Goal: Navigation & Orientation: Find specific page/section

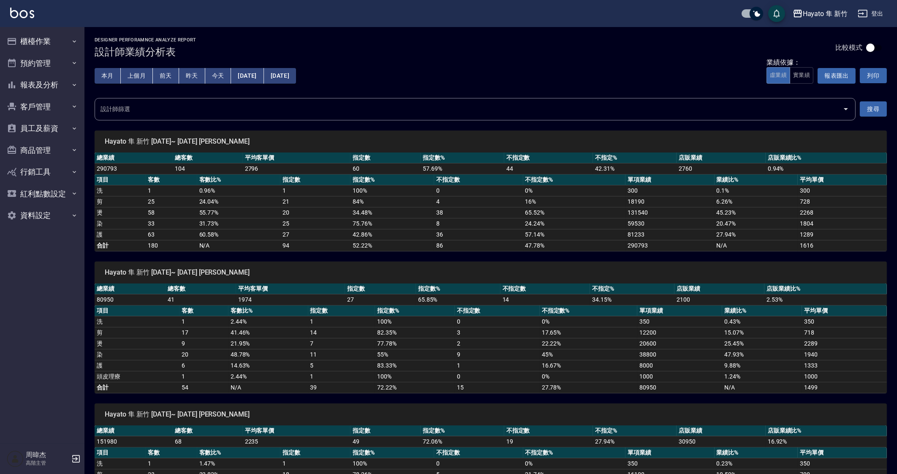
click at [616, 365] on td "16.67 %" at bounding box center [589, 365] width 98 height 11
click at [739, 228] on td "20.47 %" at bounding box center [757, 223] width 84 height 11
click at [746, 276] on div "Hayato 隼 新竹 [DATE]~ [DATE] [PERSON_NAME] 總業績 總客數 平均客單價 指定數 指定數% 不指定數 不指定% 店販業績 …" at bounding box center [485, 322] width 802 height 142
click at [804, 385] on td "1499" at bounding box center [844, 387] width 85 height 11
click at [293, 221] on td "25" at bounding box center [315, 223] width 70 height 11
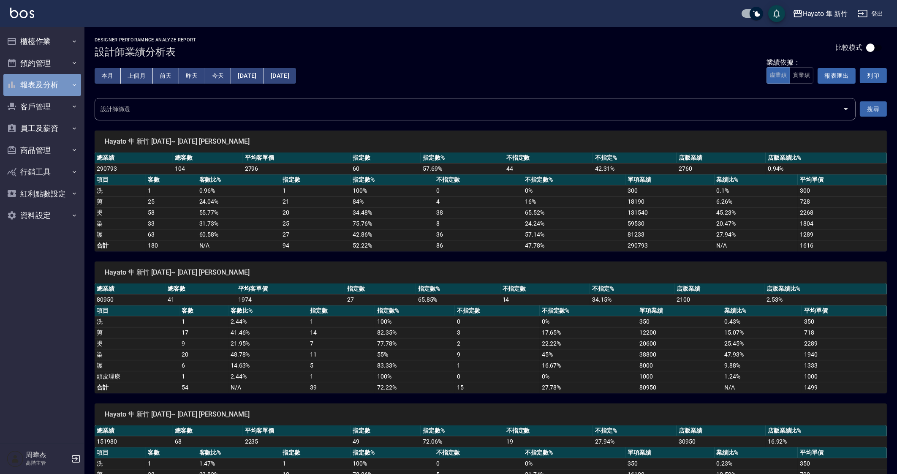
click at [72, 84] on icon "button" at bounding box center [74, 85] width 7 height 7
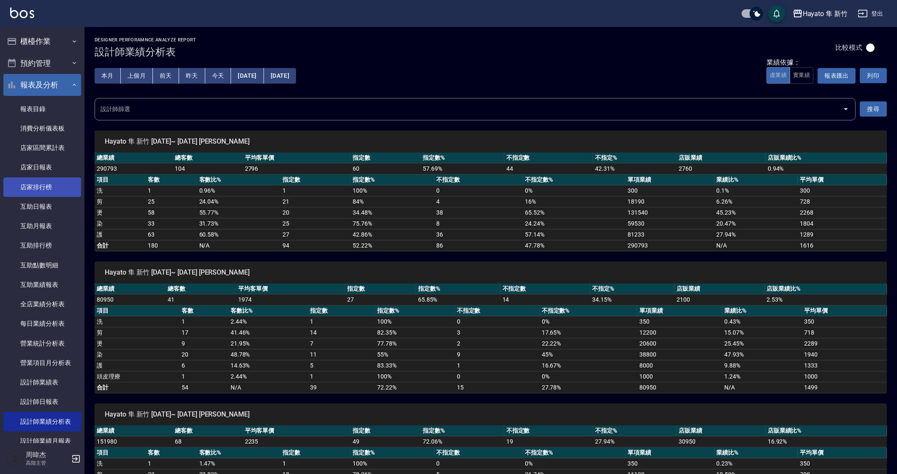
click at [52, 196] on link "店家排行榜" at bounding box center [42, 186] width 78 height 19
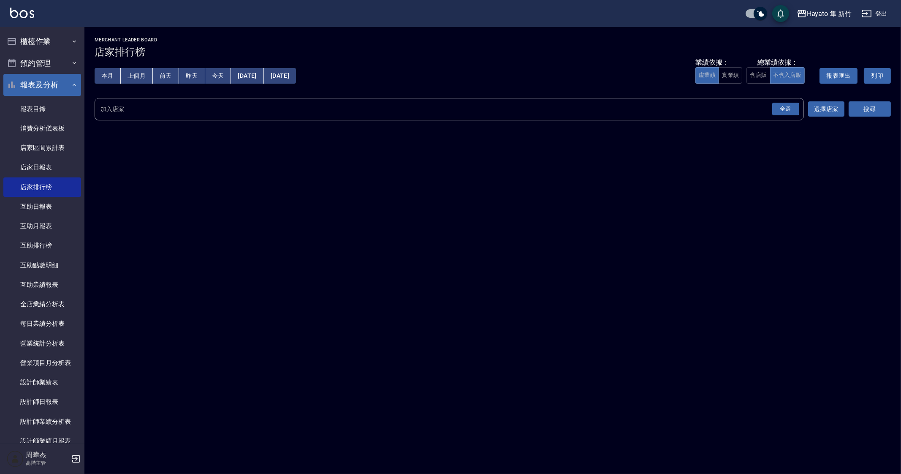
click at [786, 101] on button "全選" at bounding box center [786, 109] width 30 height 16
click at [788, 103] on div "全選" at bounding box center [785, 109] width 27 height 13
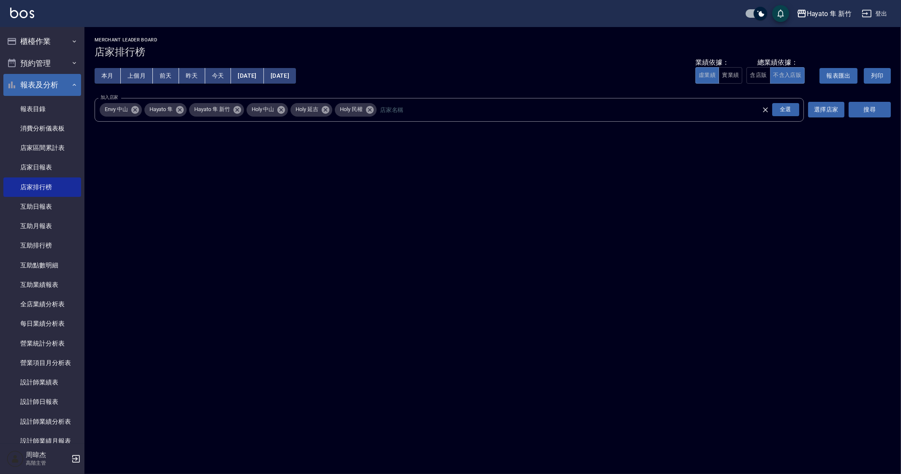
click at [885, 98] on div "搜尋" at bounding box center [870, 110] width 42 height 24
click at [868, 114] on button "搜尋" at bounding box center [870, 110] width 42 height 16
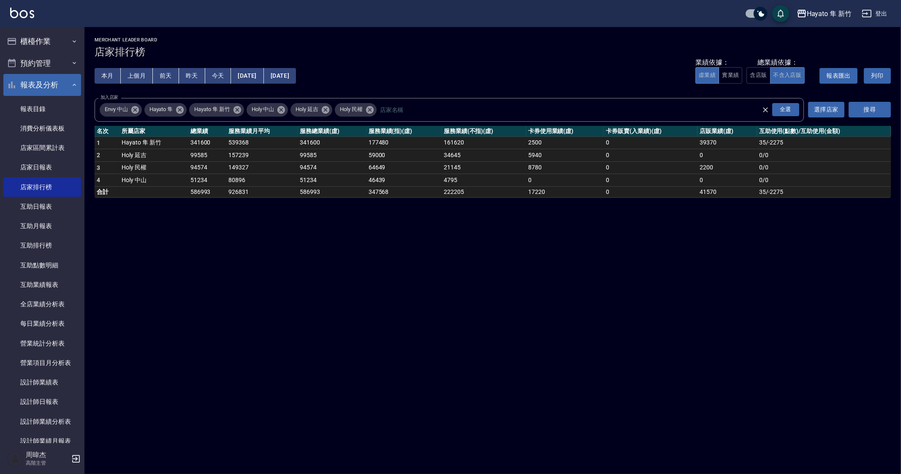
click at [535, 387] on div "Hayato 隼 新竹 [DATE] - [DATE] 店家排行榜 列印時間： [DATE][PHONE_NUMBER]:24 Merchant Leader…" at bounding box center [450, 237] width 901 height 474
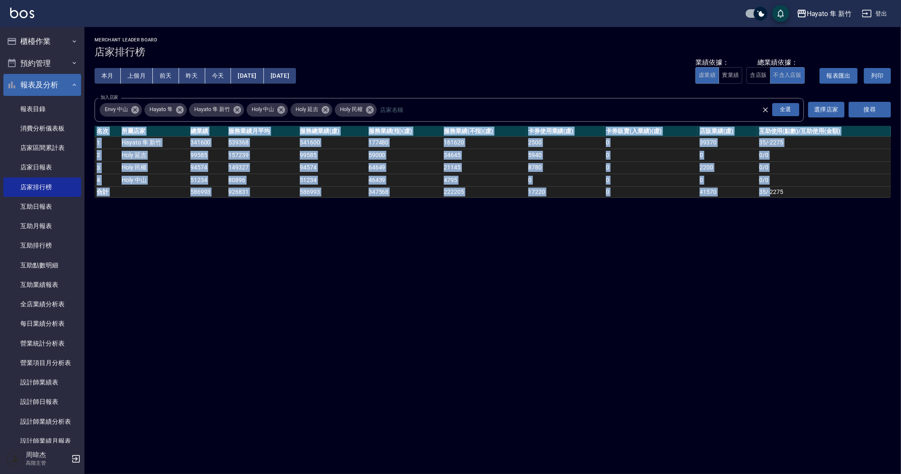
click at [535, 386] on div "Hayato 隼 新竹 [DATE] - [DATE] 店家排行榜 列印時間： [DATE][PHONE_NUMBER]:24 Merchant Leader…" at bounding box center [450, 237] width 901 height 474
click at [536, 386] on div "Hayato 隼 新竹 [DATE] - [DATE] 店家排行榜 列印時間： [DATE][PHONE_NUMBER]:24 Merchant Leader…" at bounding box center [450, 237] width 901 height 474
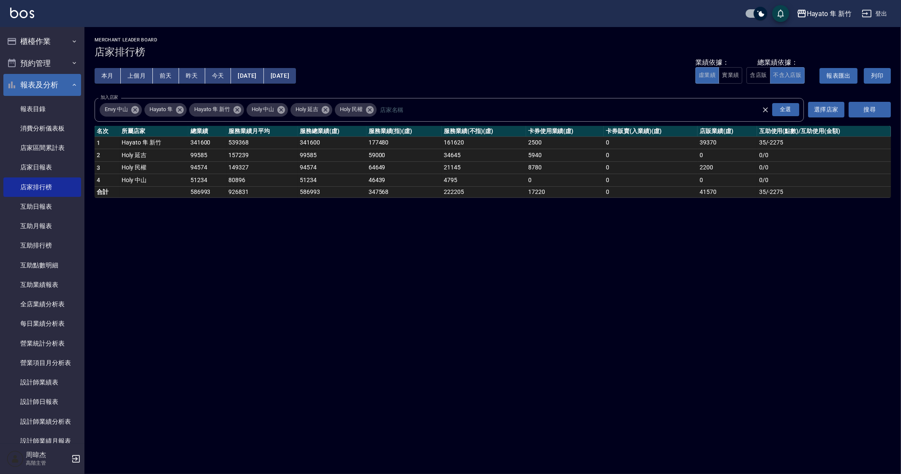
click at [536, 386] on div "Hayato 隼 新竹 [DATE] - [DATE] 店家排行榜 列印時間： [DATE][PHONE_NUMBER]:24 Merchant Leader…" at bounding box center [450, 237] width 901 height 474
click at [538, 383] on div "Hayato 隼 新竹 [DATE] - [DATE] 店家排行榜 列印時間： [DATE][PHONE_NUMBER]:24 Merchant Leader…" at bounding box center [450, 237] width 901 height 474
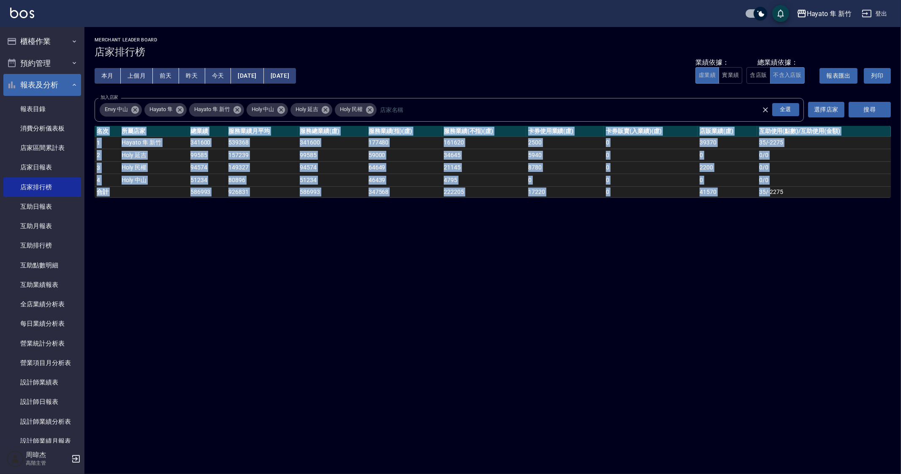
click at [538, 383] on div "Hayato 隼 新竹 [DATE] - [DATE] 店家排行榜 列印時間： [DATE][PHONE_NUMBER]:24 Merchant Leader…" at bounding box center [450, 237] width 901 height 474
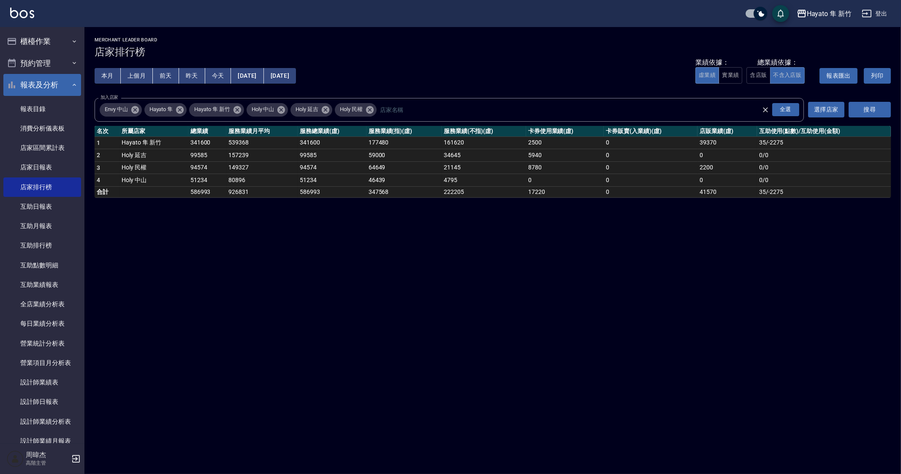
click at [394, 351] on div "Hayato 隼 新竹 [DATE] - [DATE] 店家排行榜 列印時間： [DATE][PHONE_NUMBER]:24 Merchant Leader…" at bounding box center [450, 237] width 901 height 474
click at [405, 348] on div "Hayato 隼 新竹 [DATE] - [DATE] 店家排行榜 列印時間： [DATE][PHONE_NUMBER]:24 Merchant Leader…" at bounding box center [450, 237] width 901 height 474
click at [429, 356] on div "Hayato 隼 新竹 [DATE] - [DATE] 店家排行榜 列印時間： [DATE][PHONE_NUMBER]:24 Merchant Leader…" at bounding box center [450, 237] width 901 height 474
click at [63, 43] on button "櫃檯作業" at bounding box center [42, 41] width 78 height 22
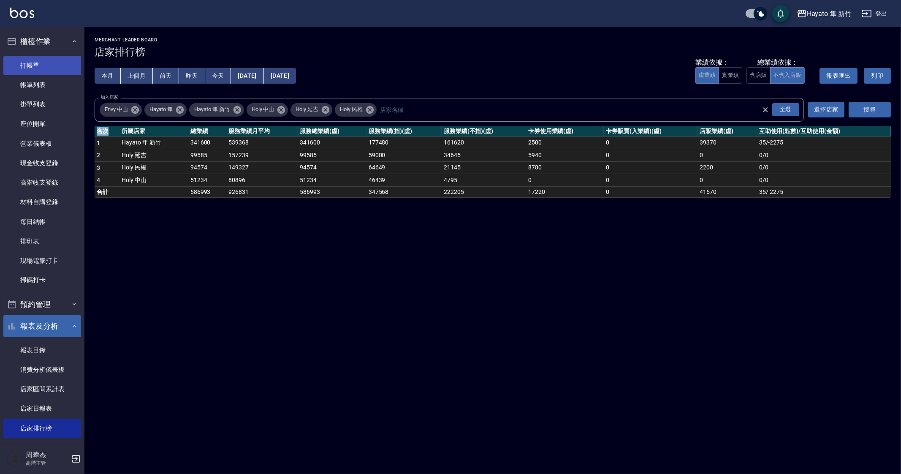
click at [63, 72] on link "打帳單" at bounding box center [42, 65] width 78 height 19
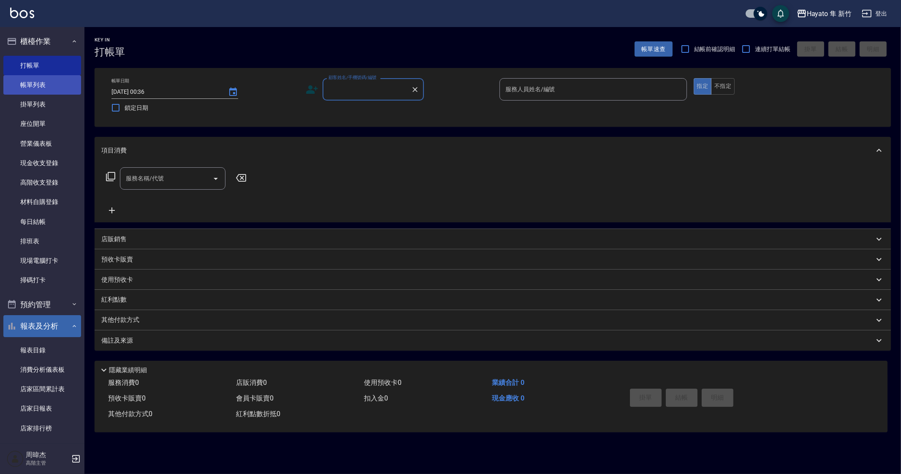
click at [61, 82] on link "帳單列表" at bounding box center [42, 84] width 78 height 19
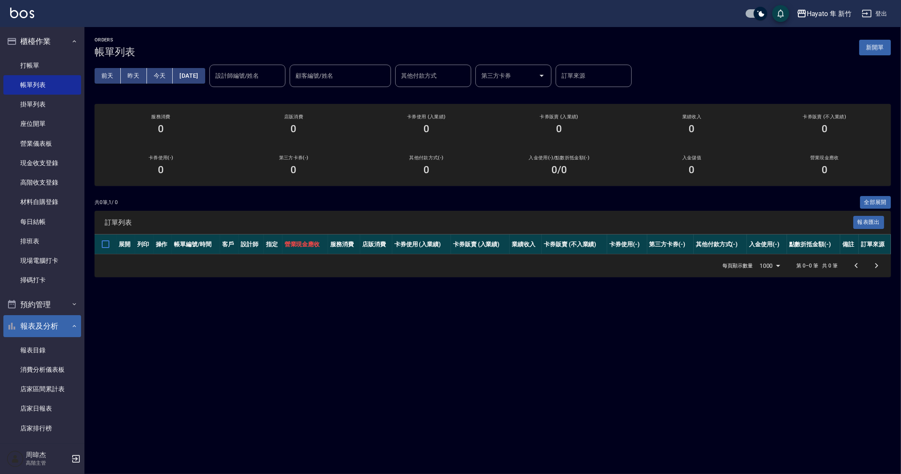
click at [529, 459] on div "ORDERS 帳單列表 新開單 [DATE] [DATE] [DATE] [DATE] 設計師編號/姓名 設計師編號/姓名 顧客編號/姓名 顧客編號/姓名 其…" at bounding box center [450, 237] width 901 height 474
click at [522, 432] on div "ORDERS 帳單列表 新開單 [DATE] [DATE] [DATE] [DATE] 設計師編號/姓名 設計師編號/姓名 顧客編號/姓名 顧客編號/姓名 其…" at bounding box center [450, 237] width 901 height 474
click at [497, 391] on div "ORDERS 帳單列表 新開單 [DATE] [DATE] [DATE] [DATE] 設計師編號/姓名 設計師編號/姓名 顧客編號/姓名 顧客編號/姓名 其…" at bounding box center [450, 237] width 901 height 474
drag, startPoint x: 494, startPoint y: 400, endPoint x: 486, endPoint y: 394, distance: 9.6
click at [492, 401] on div "ORDERS 帳單列表 新開單 [DATE] [DATE] [DATE] [DATE] 設計師編號/姓名 設計師編號/姓名 顧客編號/姓名 顧客編號/姓名 其…" at bounding box center [450, 237] width 901 height 474
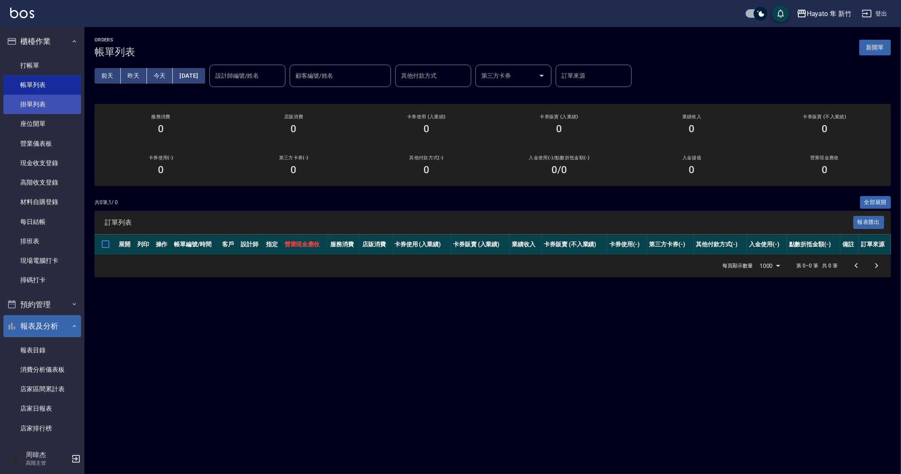
click at [52, 100] on link "掛單列表" at bounding box center [42, 104] width 78 height 19
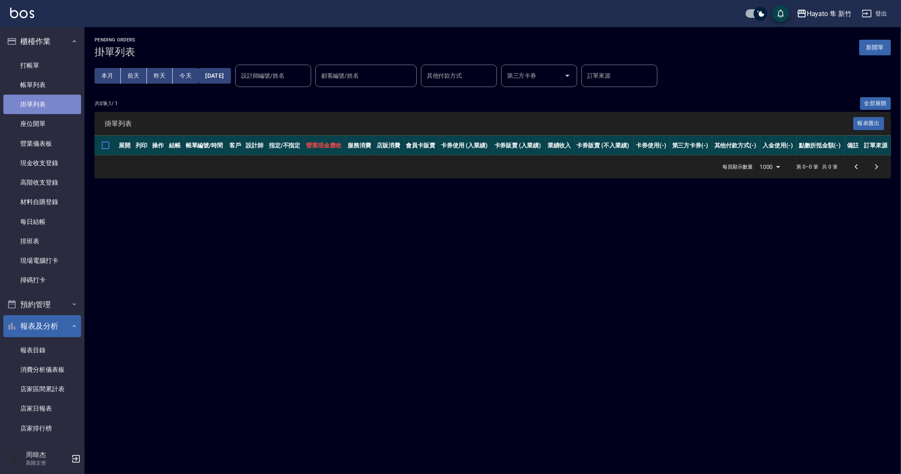
click at [52, 100] on link "掛單列表" at bounding box center [42, 104] width 78 height 19
drag, startPoint x: 661, startPoint y: 362, endPoint x: 624, endPoint y: 430, distance: 77.5
click at [659, 364] on div "Pending Orders 掛單列表 新開單 本月 [DATE] [DATE] [DATE] [DATE] 設計師編號/姓名 設計師編號/姓名 顧客編號/姓…" at bounding box center [450, 237] width 901 height 474
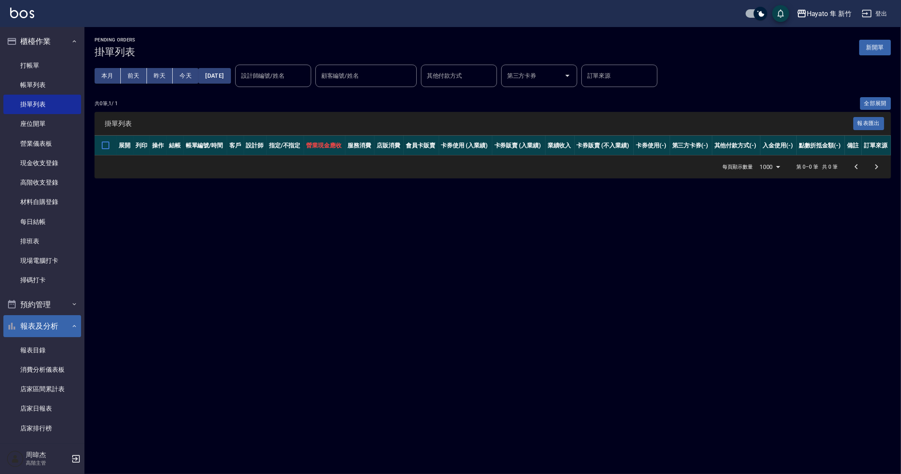
click at [593, 449] on div "Pending Orders 掛單列表 新開單 本月 [DATE] [DATE] [DATE] [DATE] 設計師編號/姓名 設計師編號/姓名 顧客編號/姓…" at bounding box center [450, 237] width 901 height 474
drag, startPoint x: 437, startPoint y: 331, endPoint x: 434, endPoint y: 339, distance: 8.6
click at [436, 339] on div "Pending Orders 掛單列表 新開單 本月 [DATE] [DATE] [DATE] [DATE] 設計師編號/姓名 設計師編號/姓名 顧客編號/姓…" at bounding box center [450, 237] width 901 height 474
click at [428, 340] on div "Pending Orders 掛單列表 新開單 本月 [DATE] [DATE] [DATE] [DATE] 設計師編號/姓名 設計師編號/姓名 顧客編號/姓…" at bounding box center [450, 237] width 901 height 474
click at [21, 82] on link "帳單列表" at bounding box center [42, 84] width 78 height 19
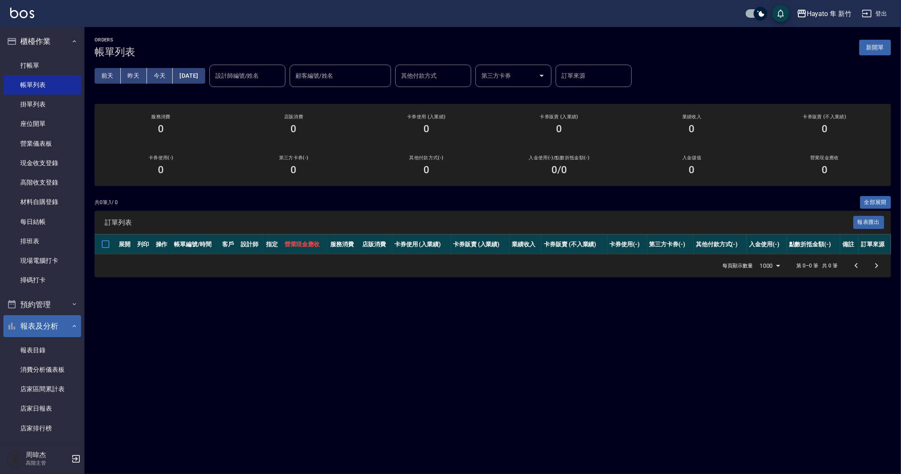
click at [477, 356] on div "ORDERS 帳單列表 新開單 [DATE] [DATE] [DATE] [DATE] 設計師編號/姓名 設計師編號/姓名 顧客編號/姓名 顧客編號/姓名 其…" at bounding box center [450, 237] width 901 height 474
click at [31, 227] on link "每日結帳" at bounding box center [42, 221] width 78 height 19
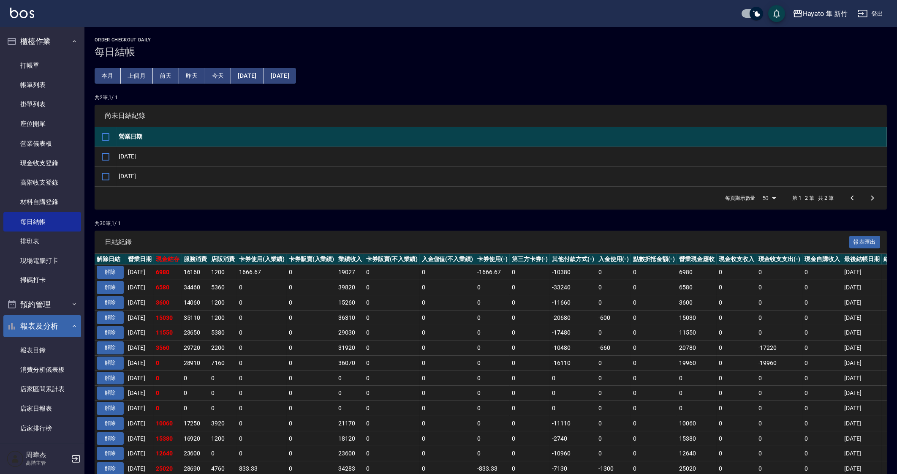
click at [329, 331] on td "0" at bounding box center [312, 332] width 50 height 15
click at [43, 80] on link "帳單列表" at bounding box center [42, 84] width 78 height 19
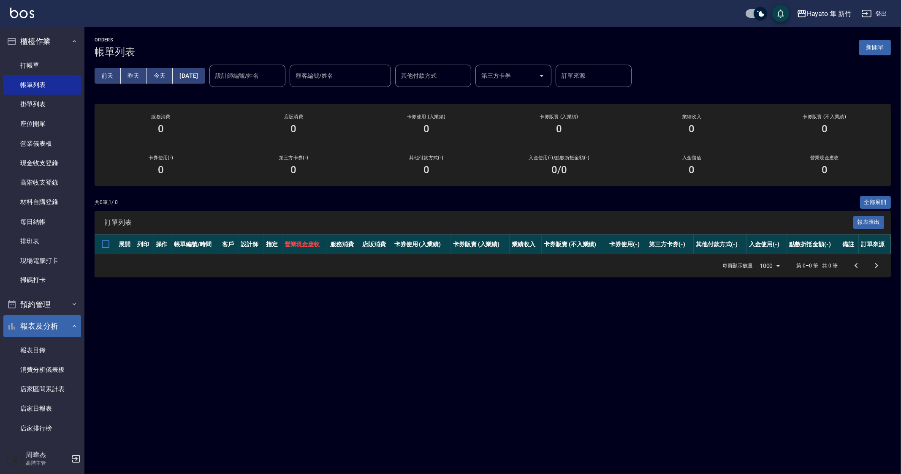
click at [138, 87] on div "[DATE] [DATE] [DATE] [DATE] 設計師編號/姓名 設計師編號/姓名 顧客編號/姓名 顧客編號/姓名 其他付款方式 其他付款方式 第三方…" at bounding box center [493, 76] width 796 height 36
click at [133, 61] on div "[DATE] [DATE] [DATE] [DATE] 設計師編號/姓名 設計師編號/姓名 顧客編號/姓名 顧客編號/姓名 其他付款方式 其他付款方式 第三方…" at bounding box center [493, 76] width 796 height 36
click at [135, 73] on button "昨天" at bounding box center [134, 76] width 26 height 16
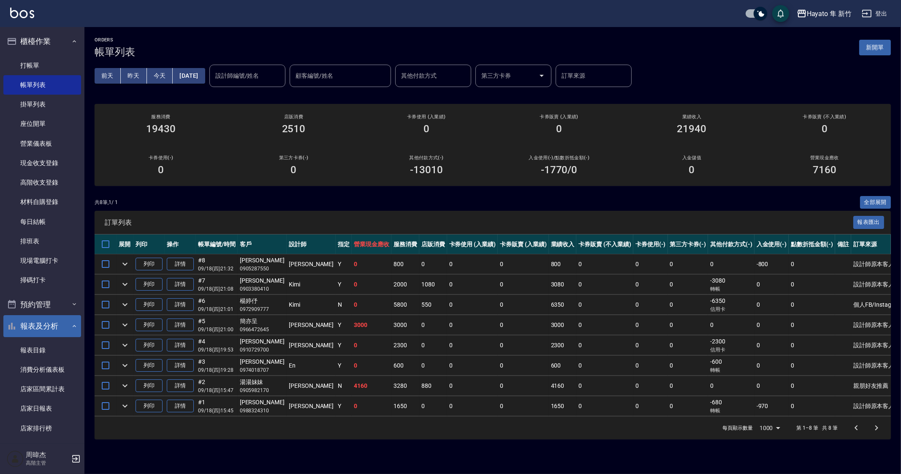
click at [549, 325] on td "3000" at bounding box center [563, 325] width 28 height 20
click at [576, 332] on td "0" at bounding box center [604, 325] width 57 height 20
click at [607, 398] on td "0" at bounding box center [604, 406] width 57 height 20
click at [522, 281] on td "0" at bounding box center [523, 284] width 51 height 20
